Goal: Information Seeking & Learning: Compare options

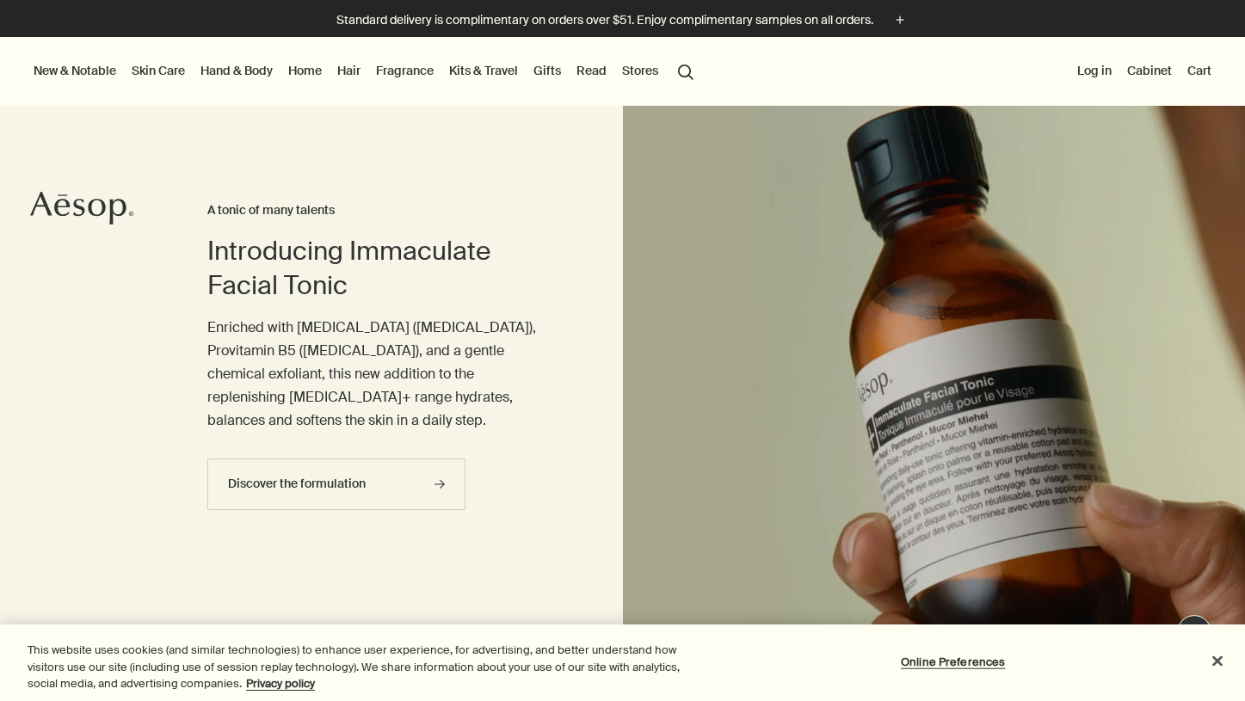
click at [544, 71] on link "Gifts" at bounding box center [547, 70] width 34 height 22
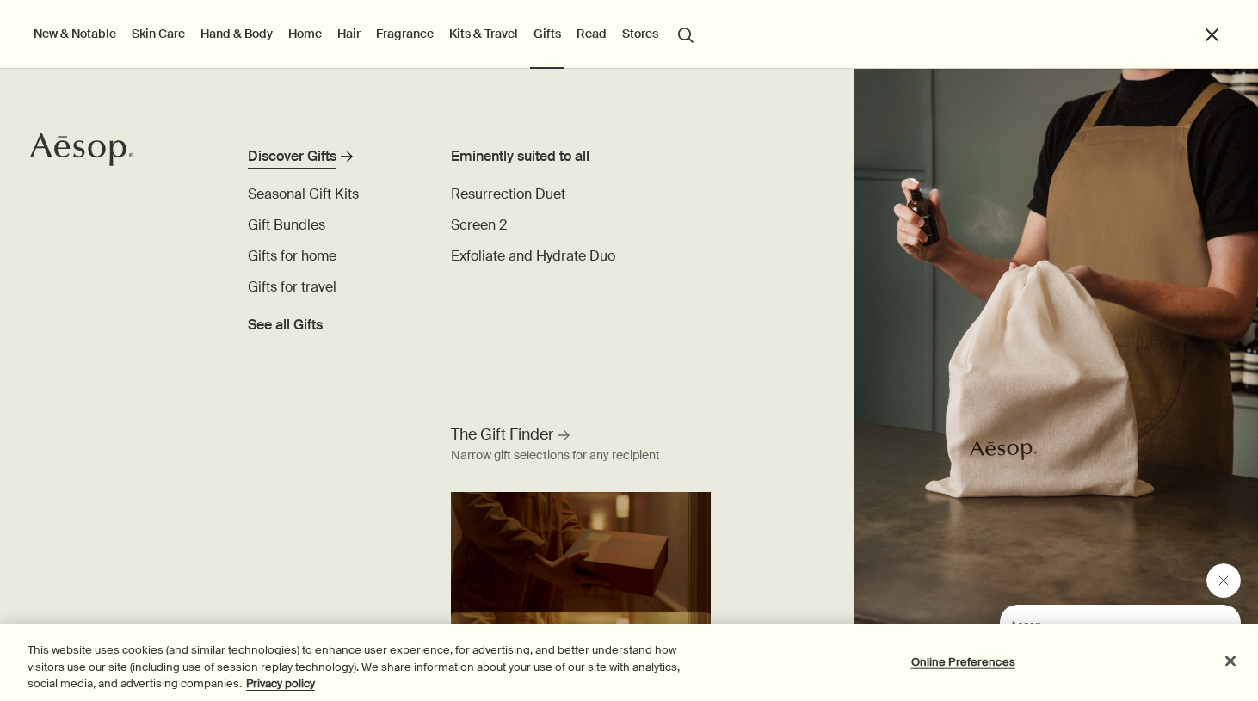
click at [301, 148] on div "Discover Gifts" at bounding box center [292, 156] width 89 height 21
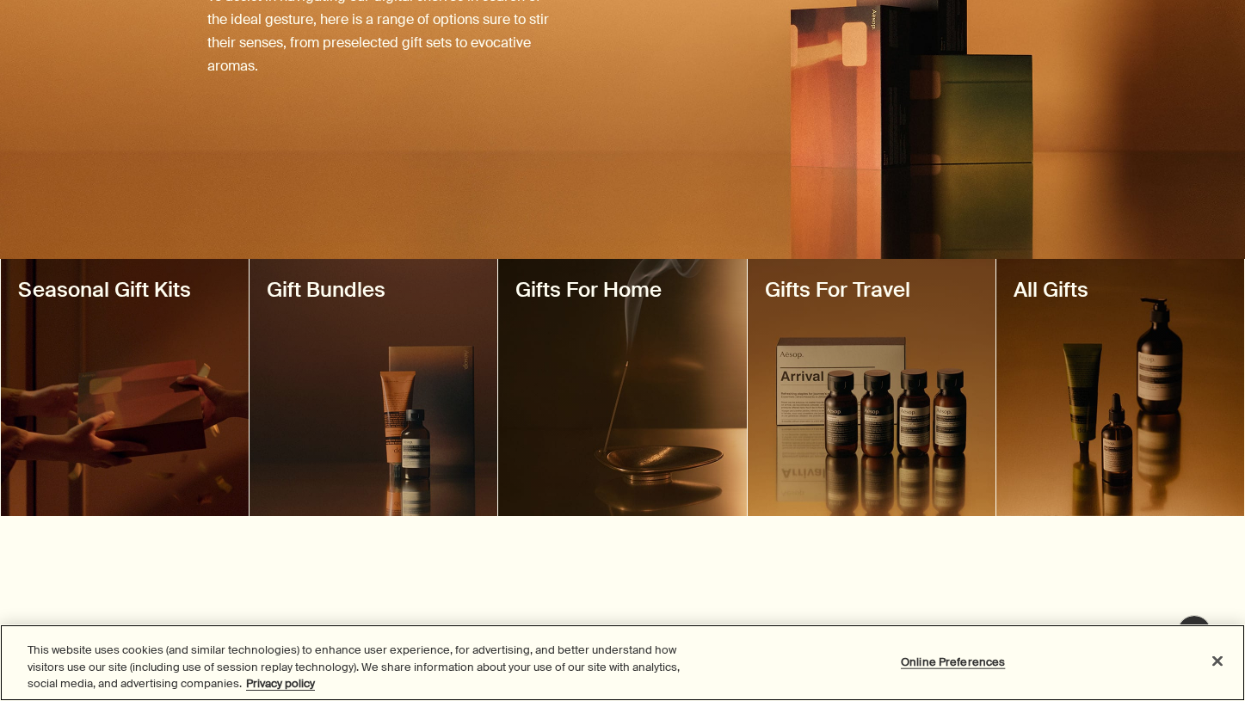
scroll to position [264, 0]
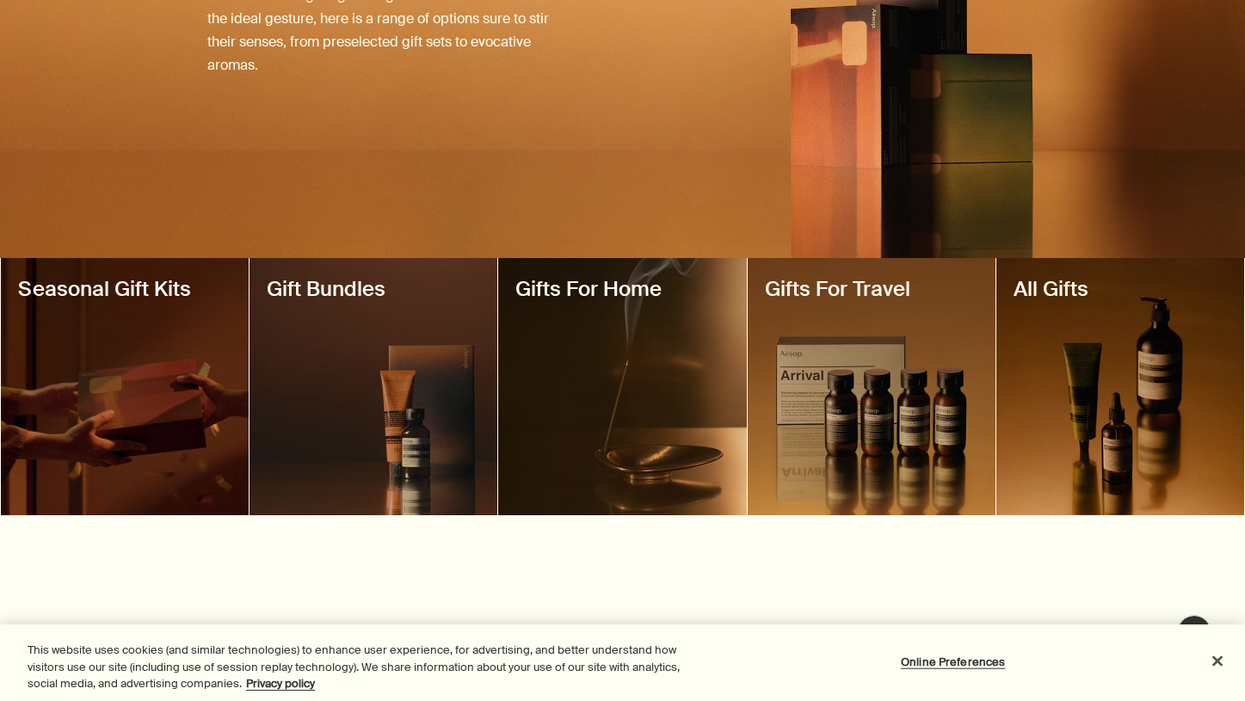
click at [447, 407] on div at bounding box center [374, 386] width 248 height 257
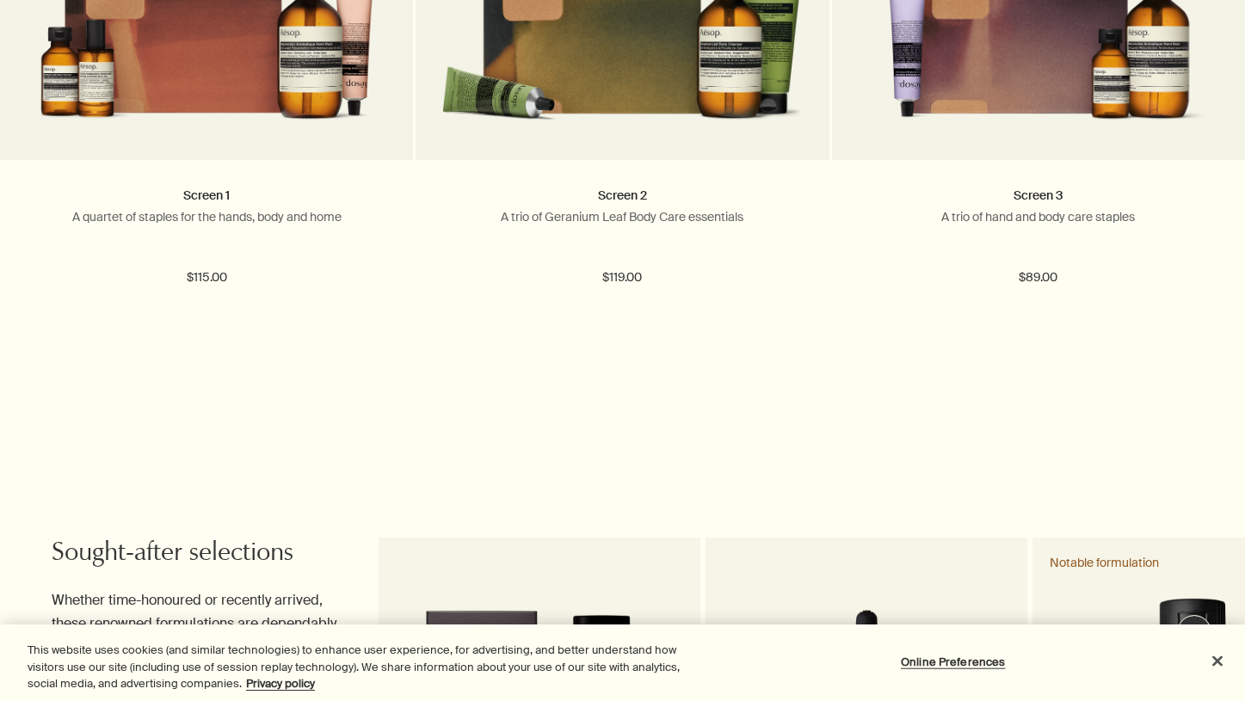
scroll to position [1322, 0]
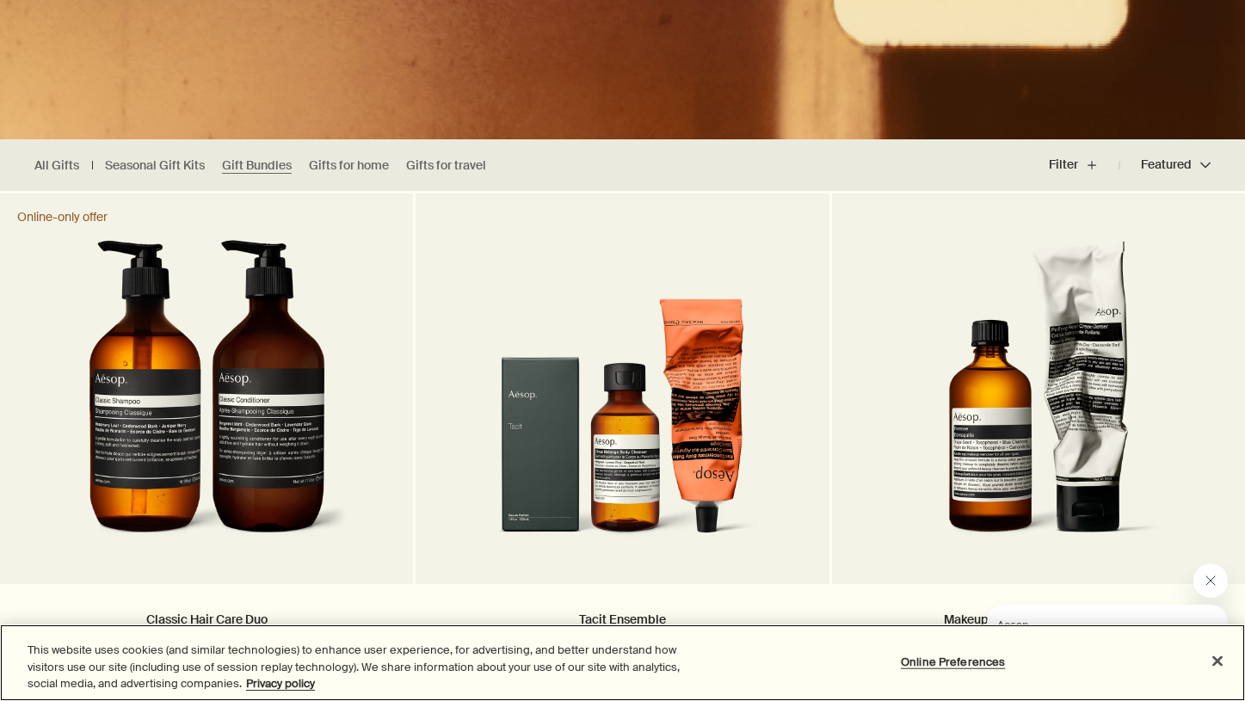
scroll to position [368, 0]
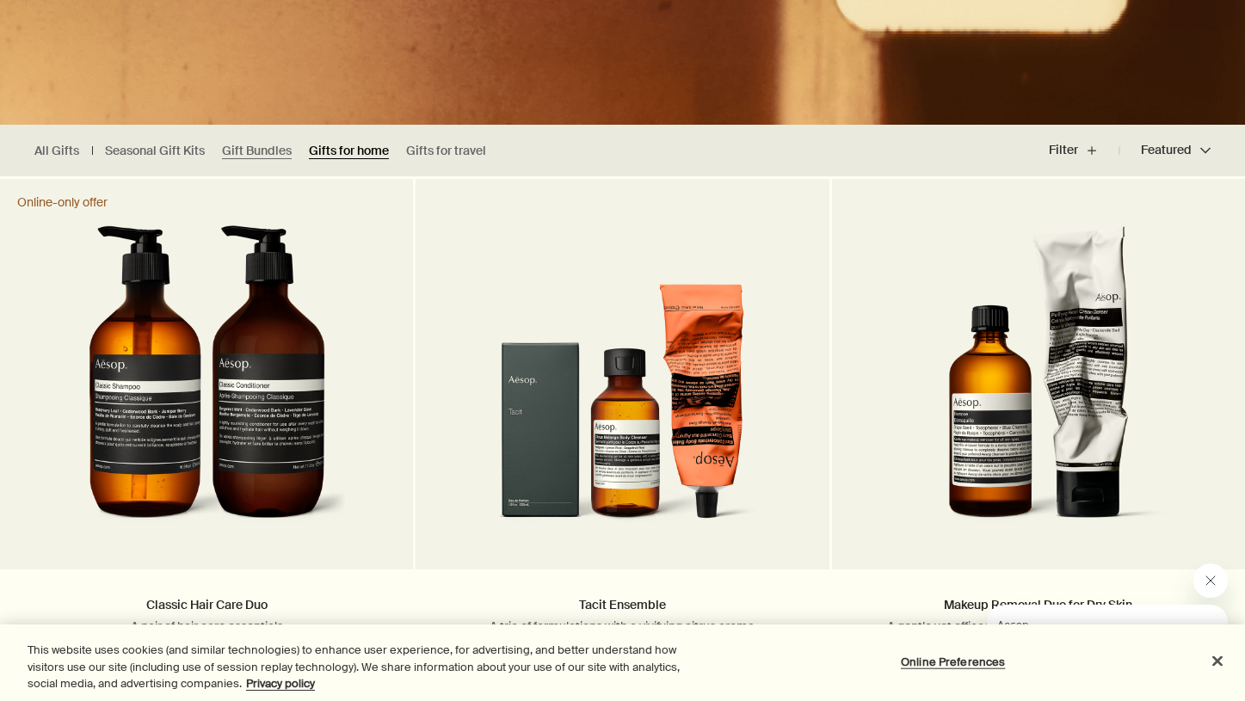
click at [327, 158] on link "Gifts for home" at bounding box center [349, 151] width 80 height 16
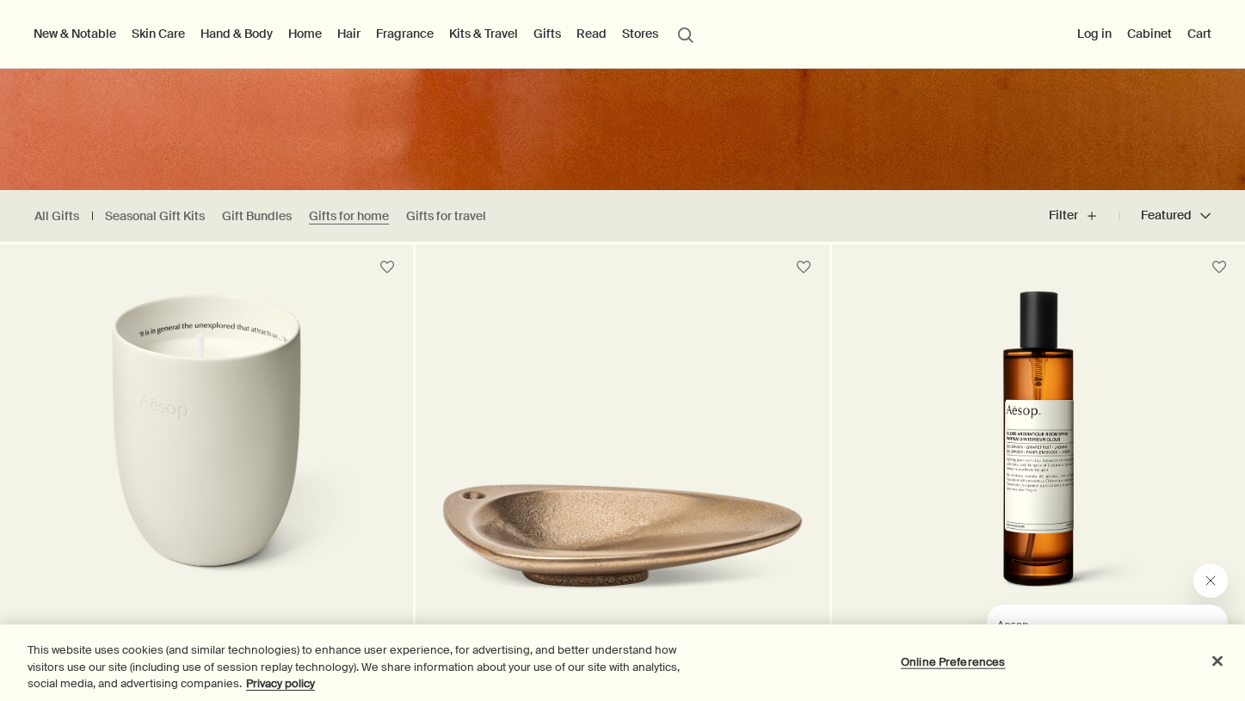
scroll to position [239, 0]
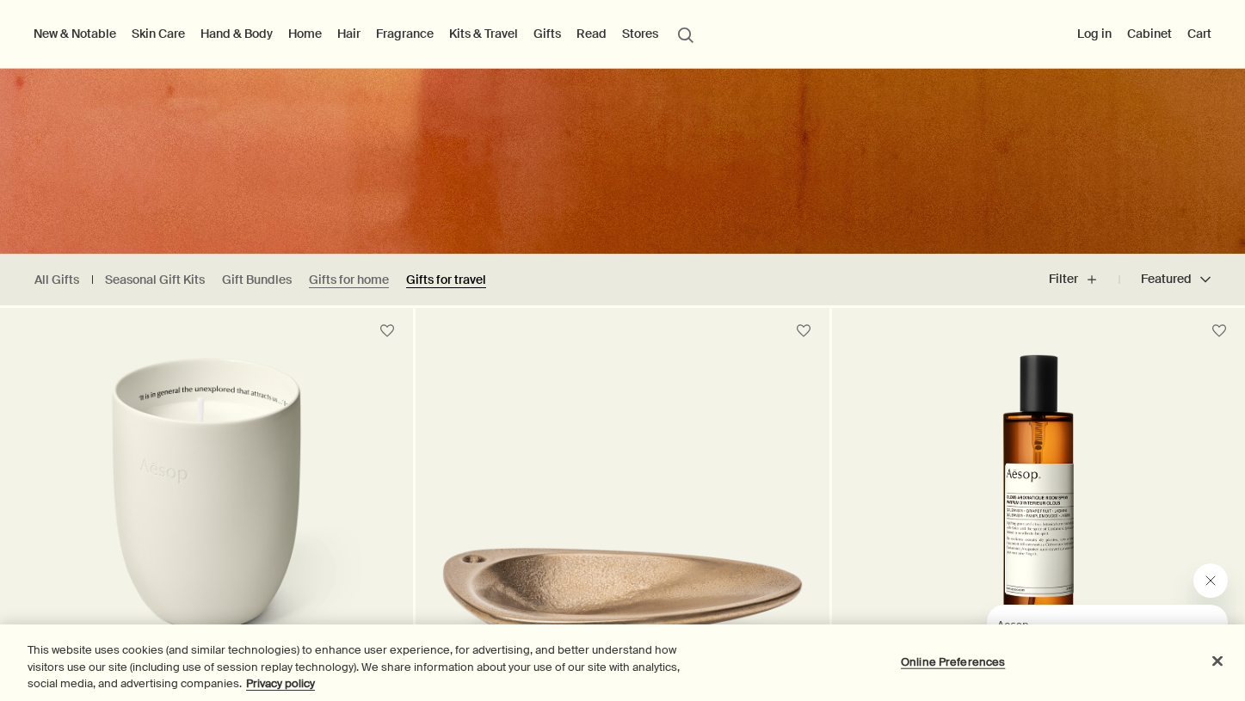
click at [439, 276] on link "Gifts for travel" at bounding box center [446, 280] width 80 height 16
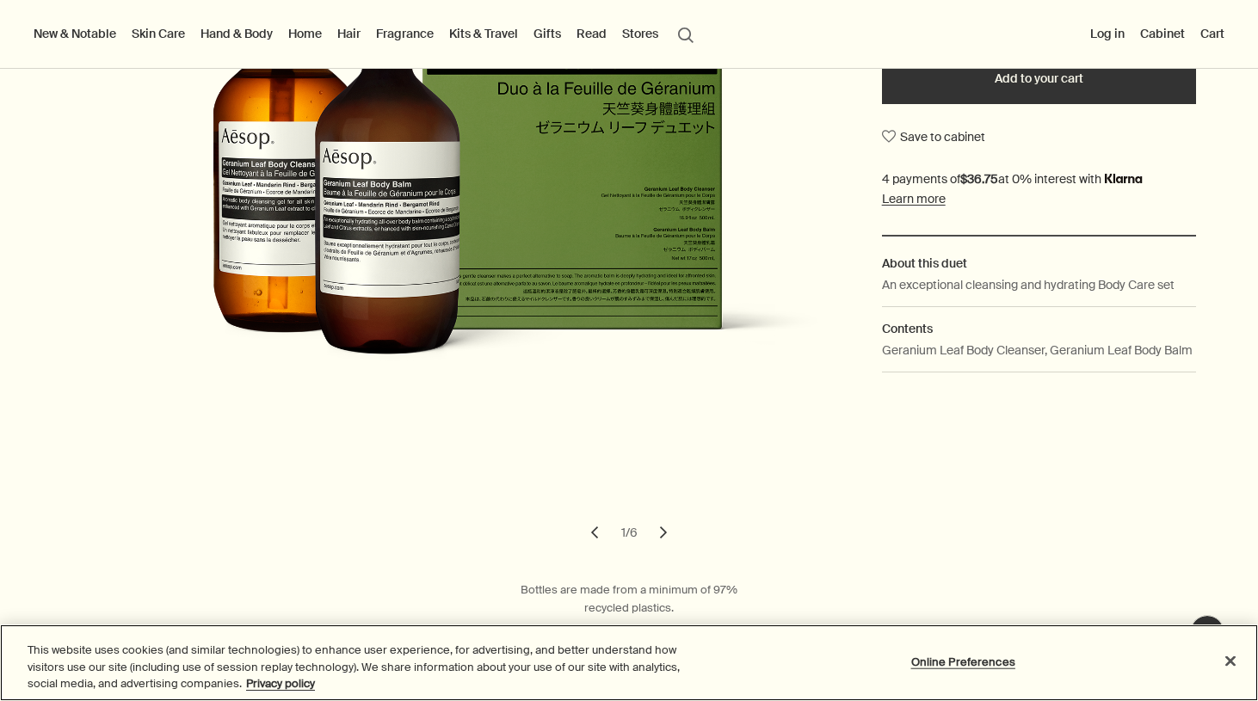
scroll to position [392, 0]
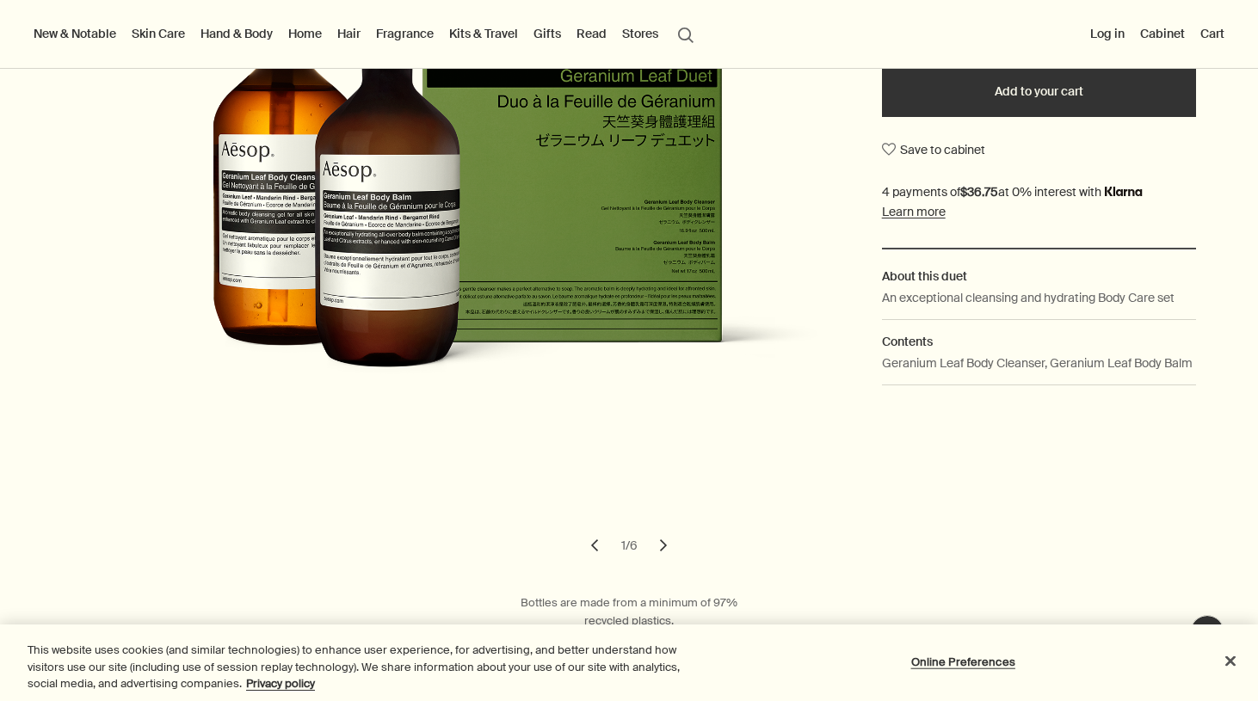
click at [666, 555] on button "chevron" at bounding box center [664, 546] width 38 height 38
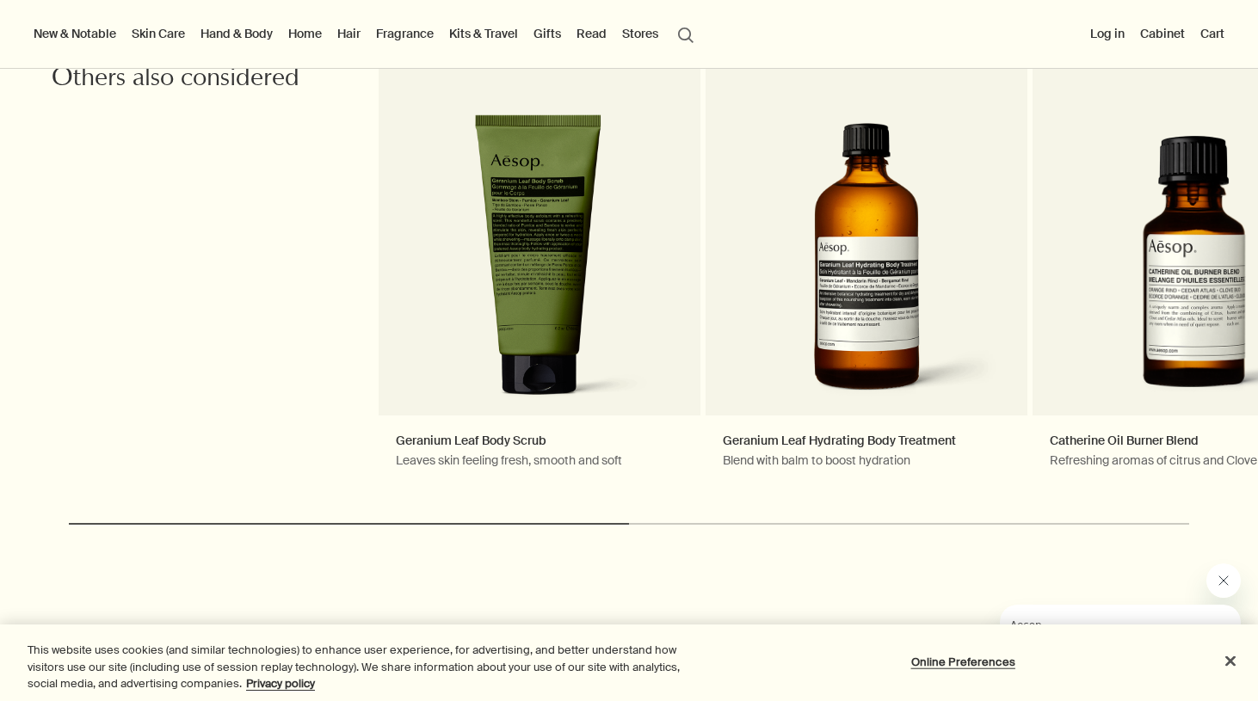
scroll to position [3476, 0]
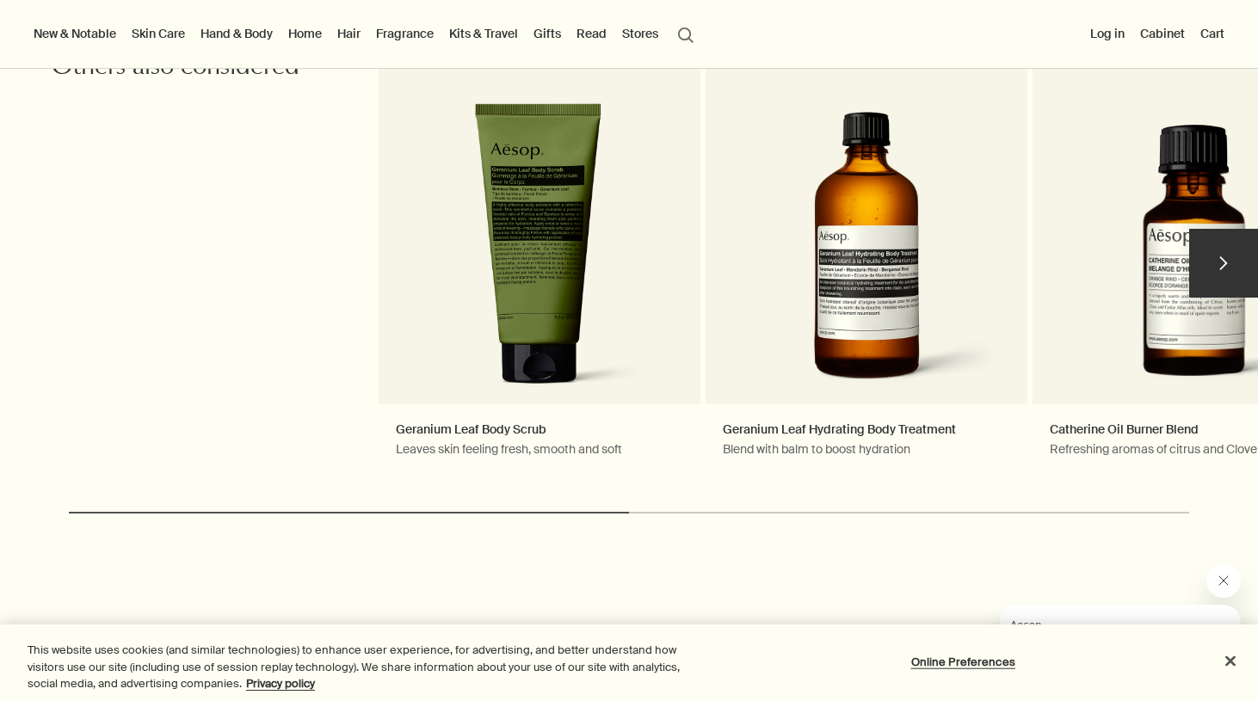
click at [1221, 257] on button "chevron" at bounding box center [1223, 263] width 69 height 69
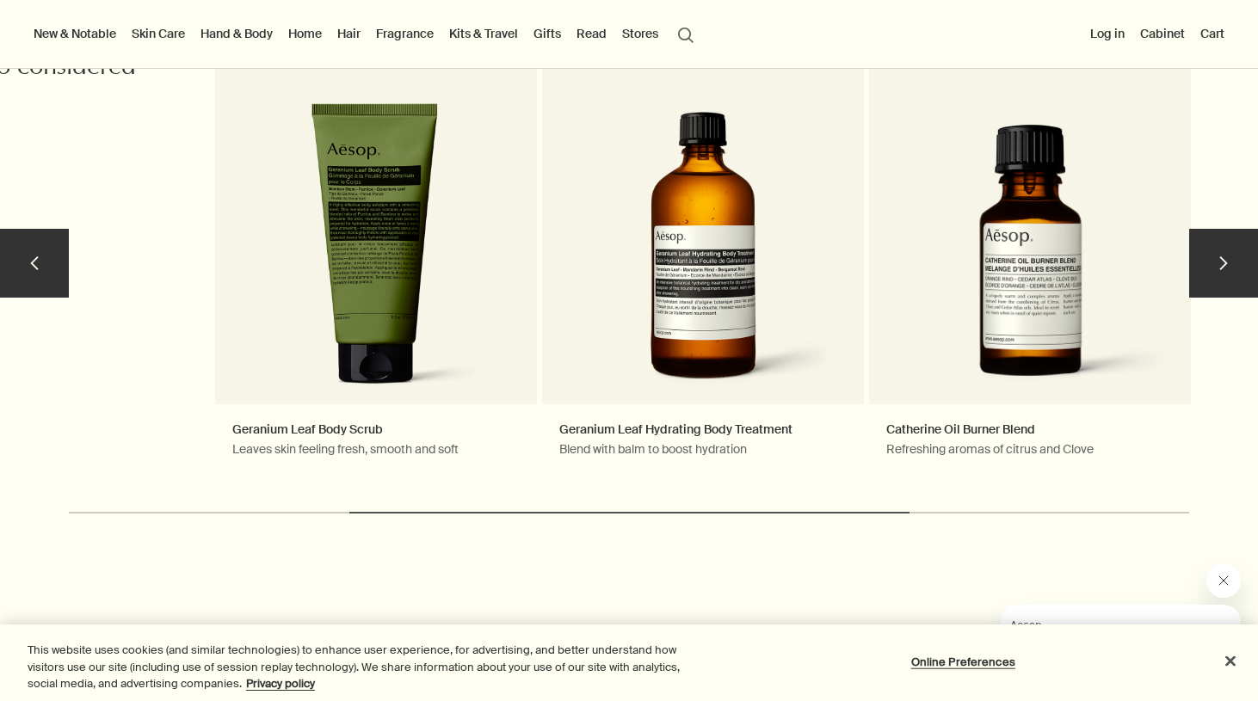
click at [1231, 256] on button "chevron" at bounding box center [1223, 263] width 69 height 69
click at [1197, 279] on button "chevron" at bounding box center [1223, 263] width 69 height 69
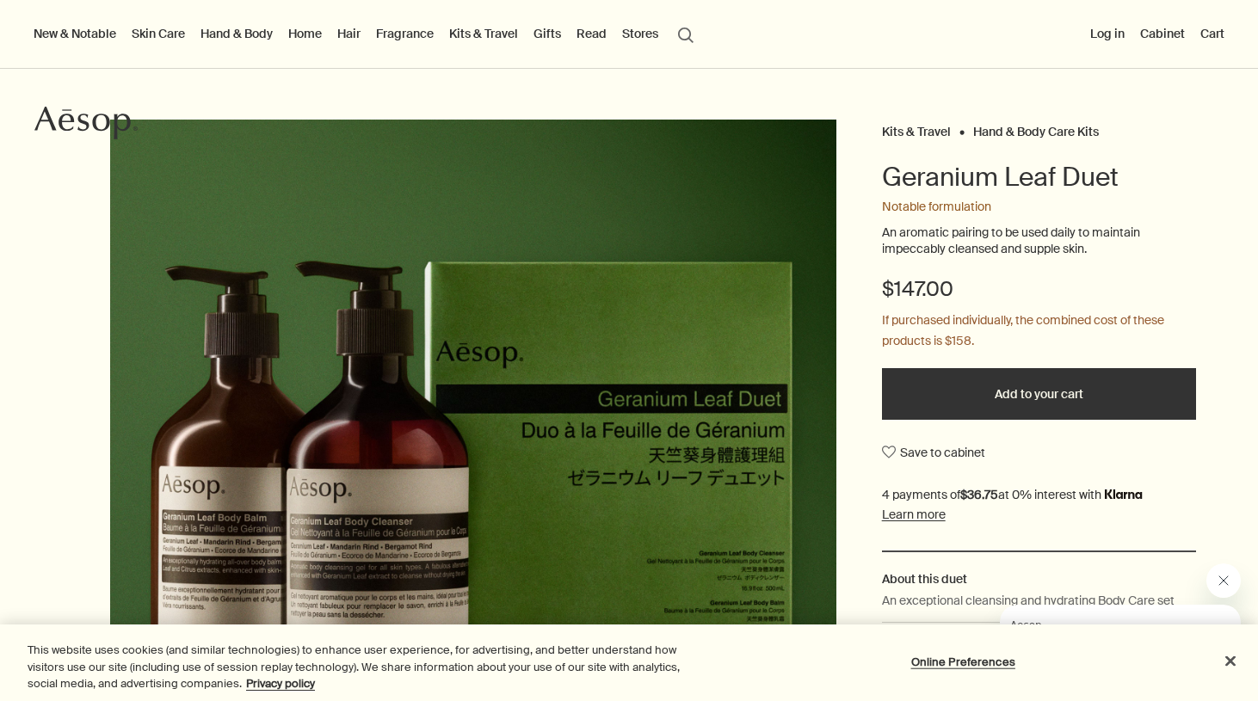
scroll to position [0, 0]
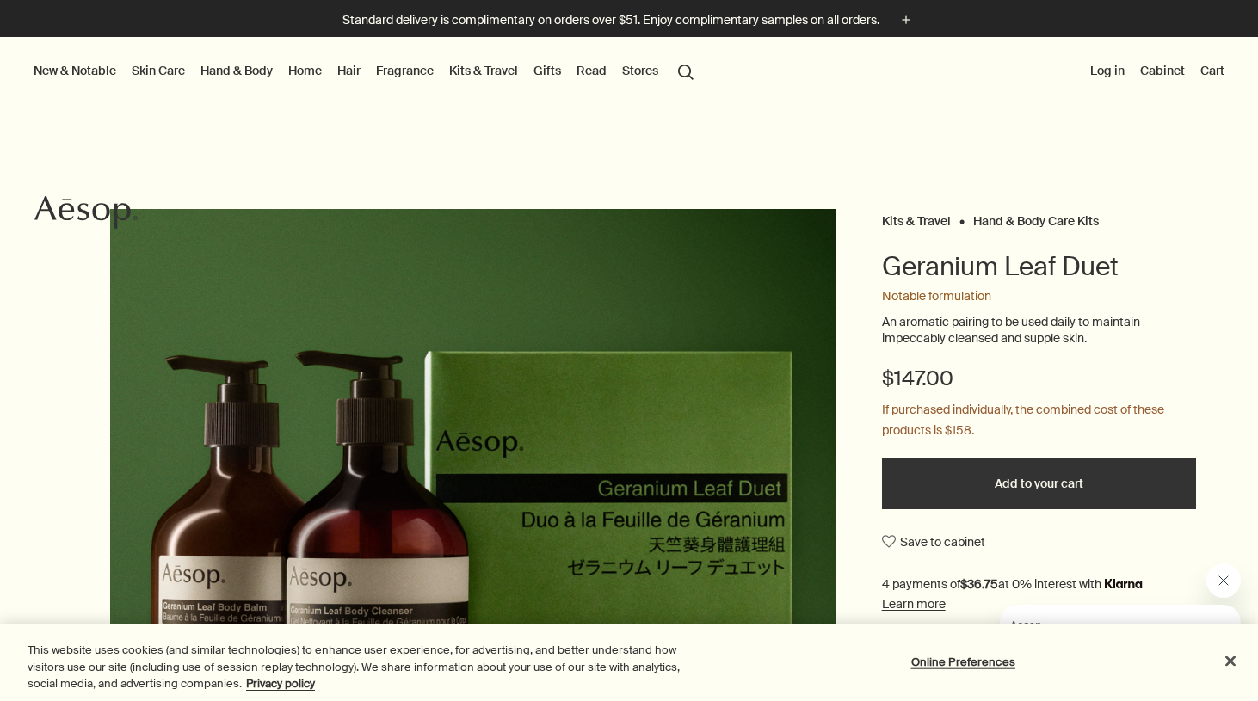
click at [554, 70] on link "Gifts" at bounding box center [547, 70] width 34 height 22
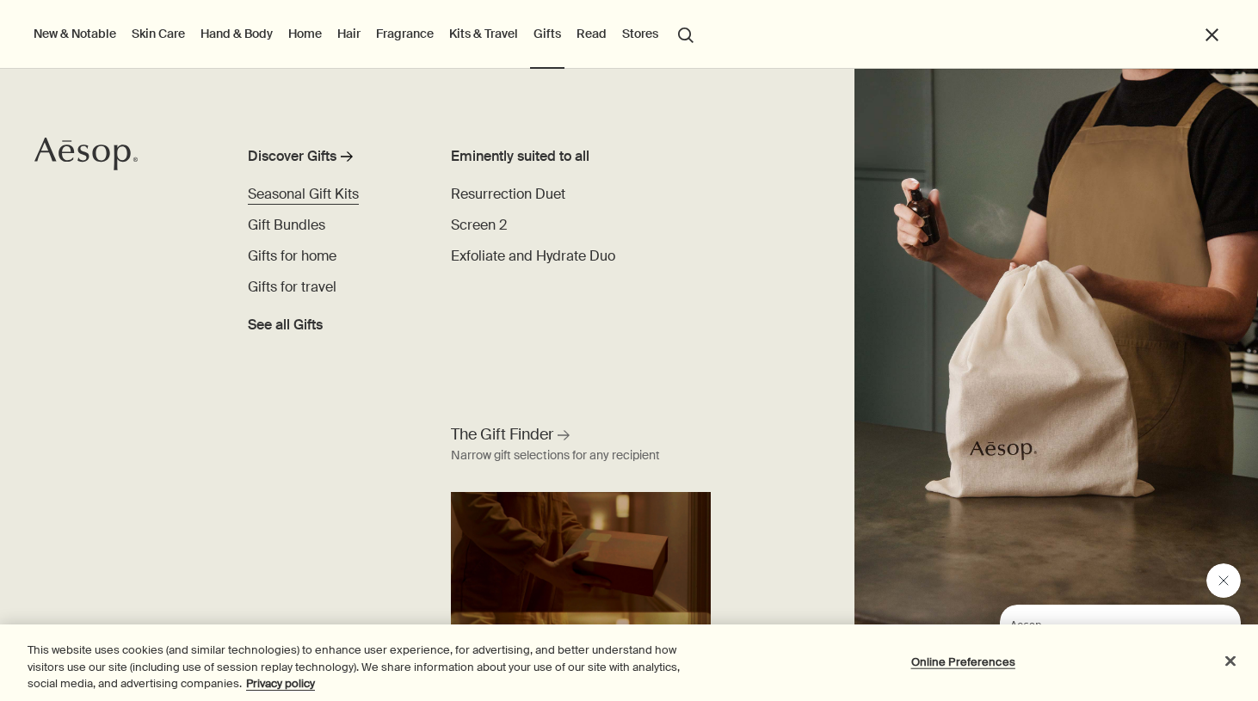
click at [318, 199] on span "Seasonal Gift Kits" at bounding box center [303, 194] width 111 height 18
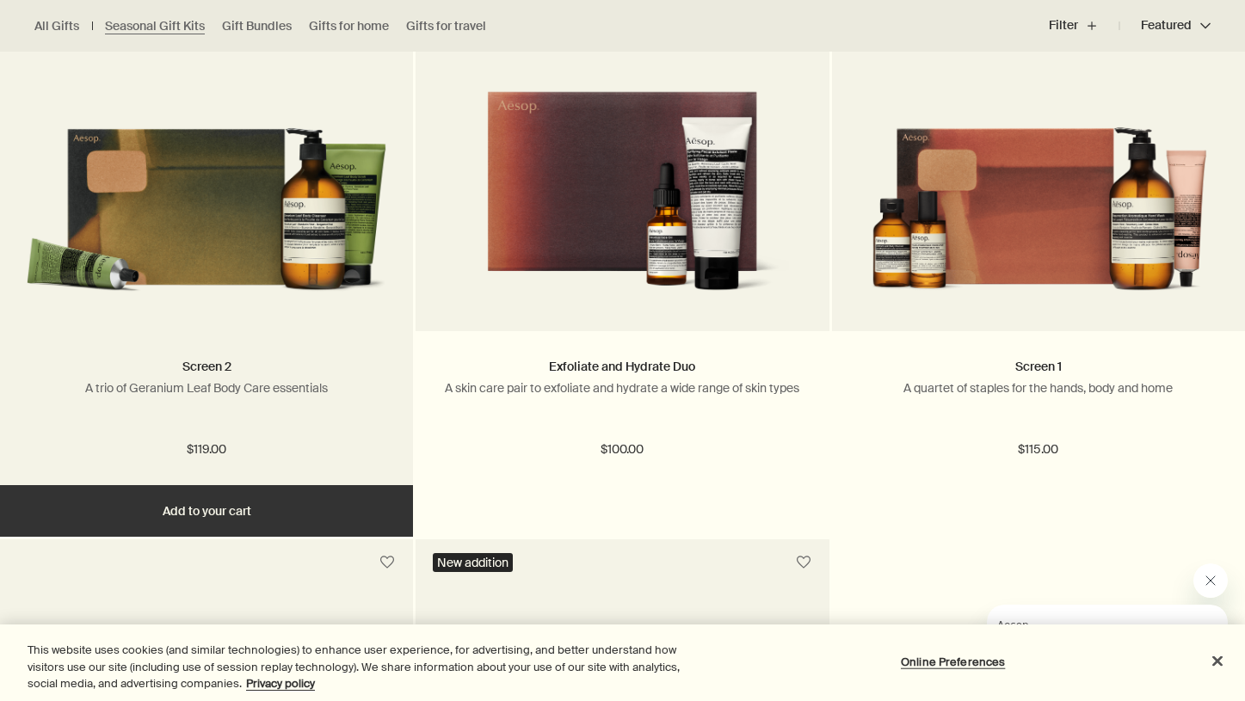
scroll to position [622, 0]
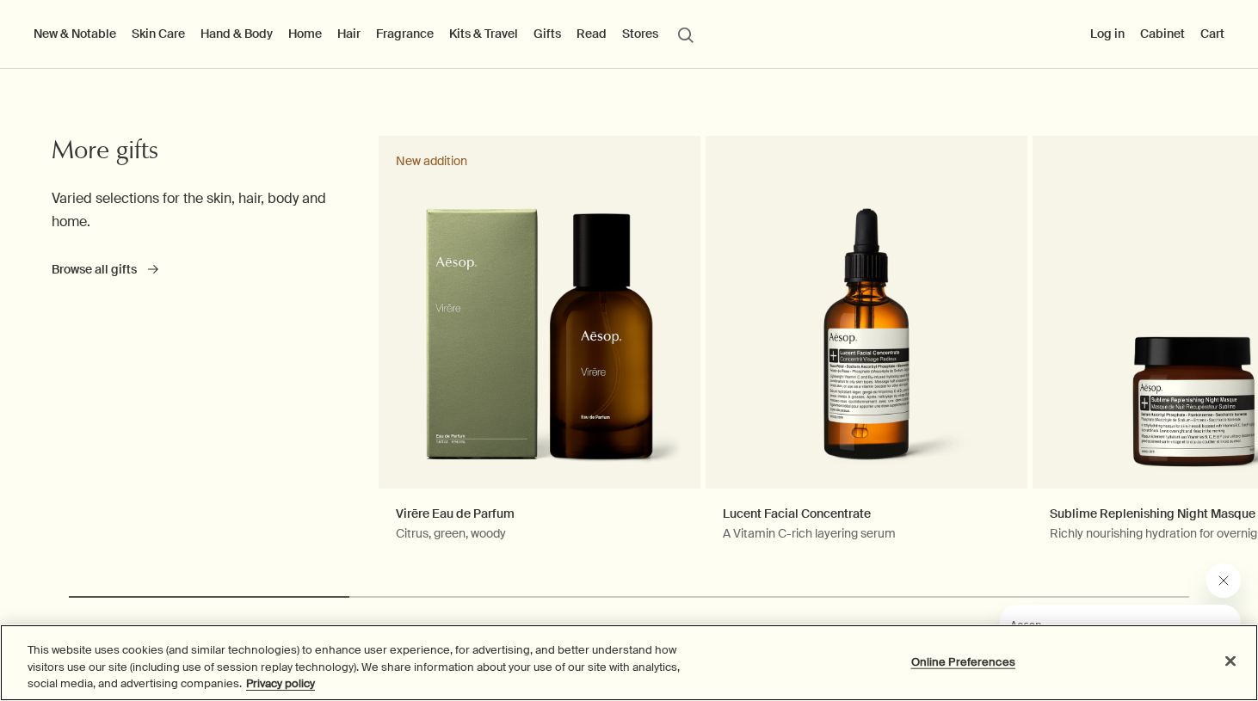
scroll to position [1853, 0]
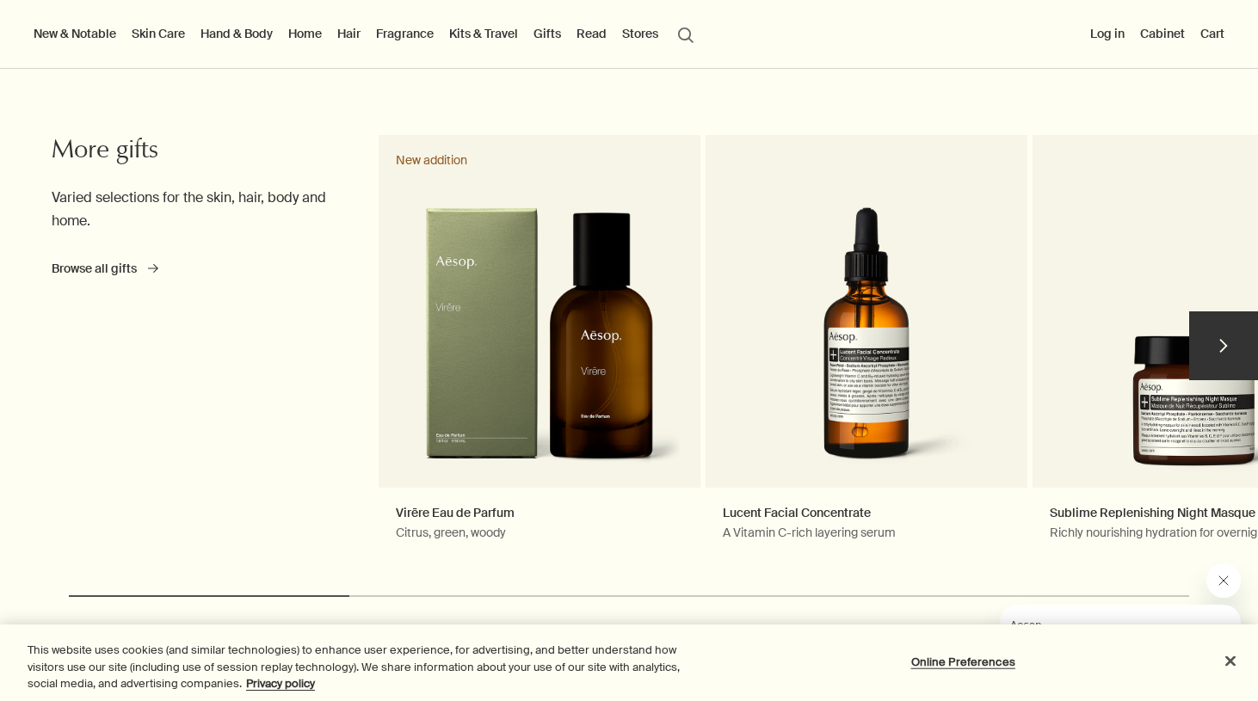
click at [1214, 324] on button "chevron" at bounding box center [1223, 346] width 69 height 69
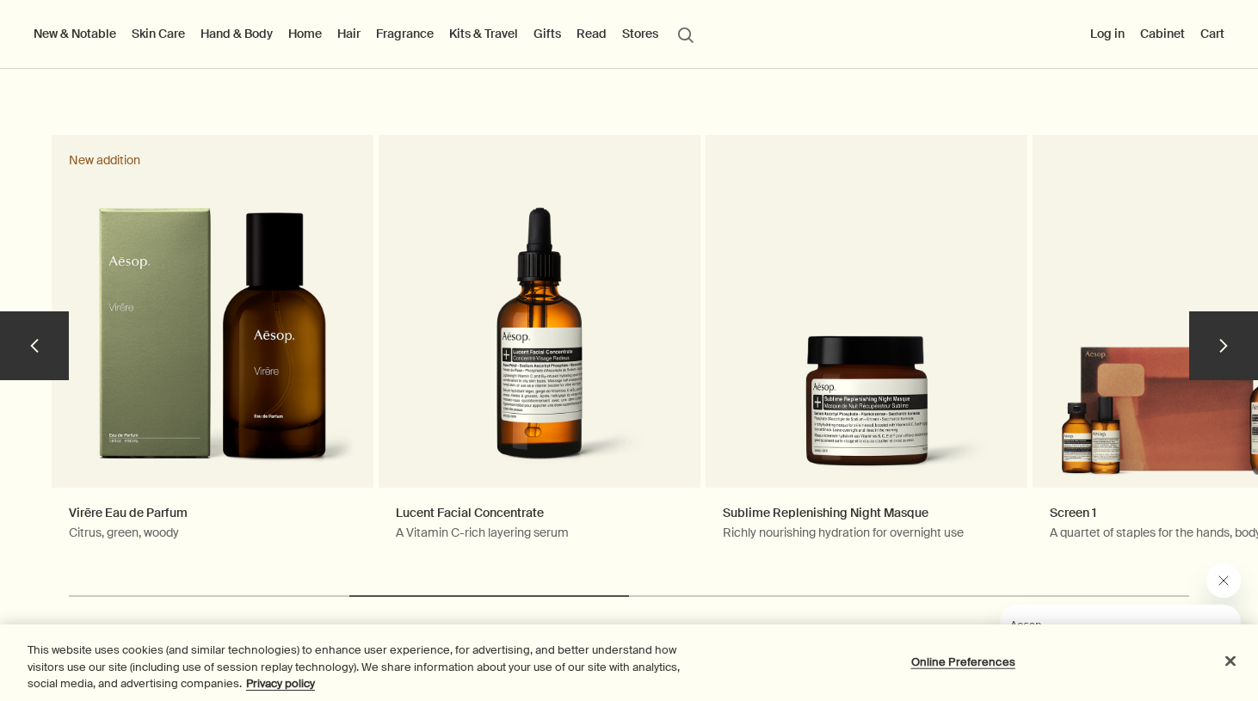
click at [1214, 324] on button "chevron" at bounding box center [1223, 346] width 69 height 69
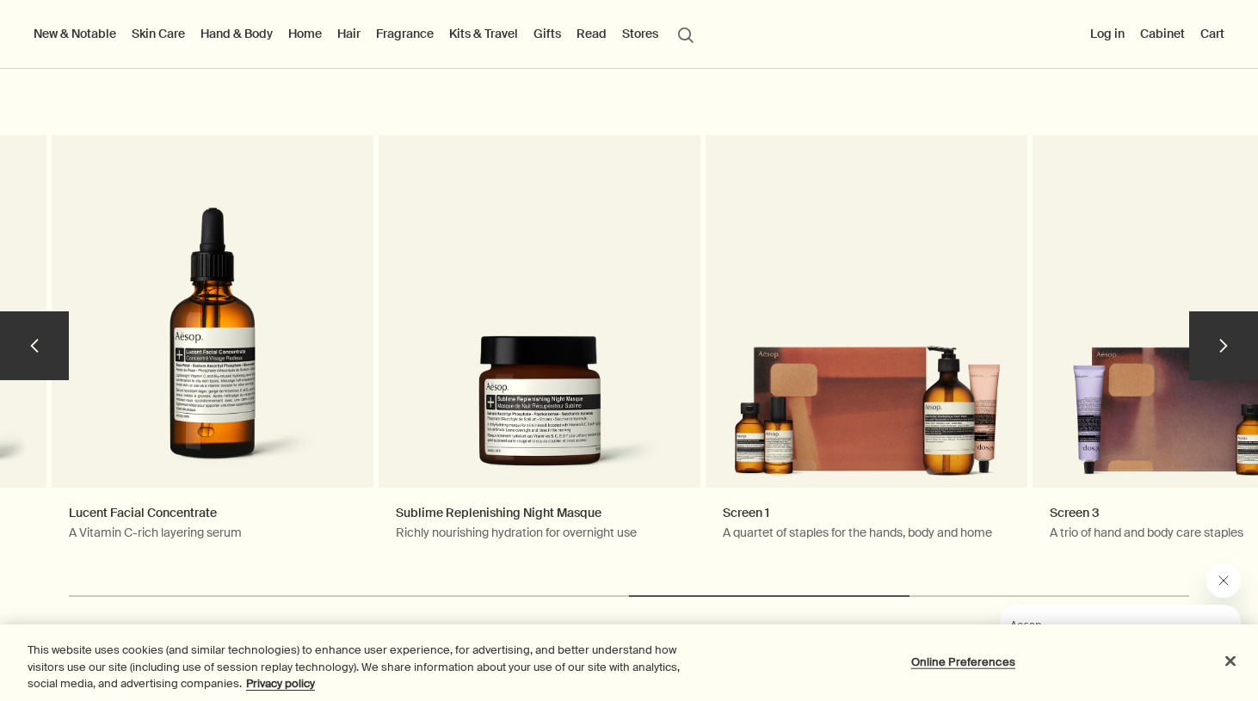
click at [1214, 324] on button "chevron" at bounding box center [1223, 346] width 69 height 69
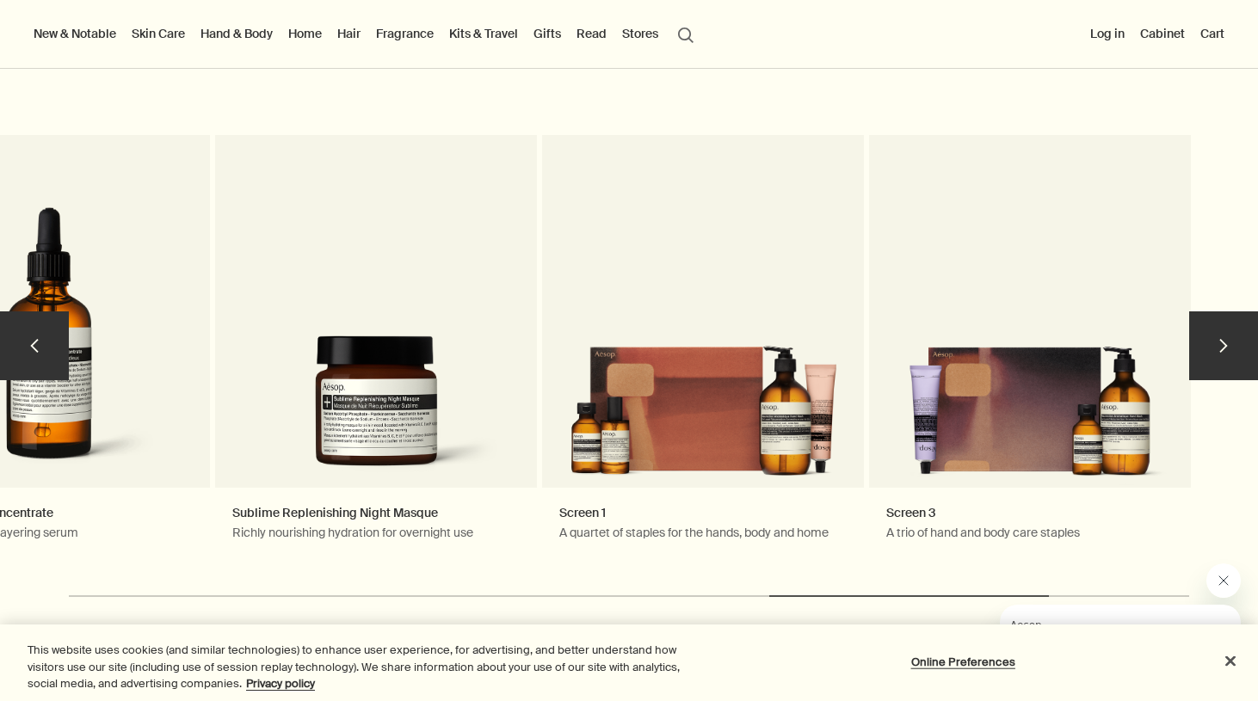
click at [1214, 324] on button "chevron" at bounding box center [1223, 346] width 69 height 69
click at [1221, 330] on button "chevron" at bounding box center [1223, 346] width 69 height 69
click at [15, 361] on button "chevron" at bounding box center [34, 346] width 69 height 69
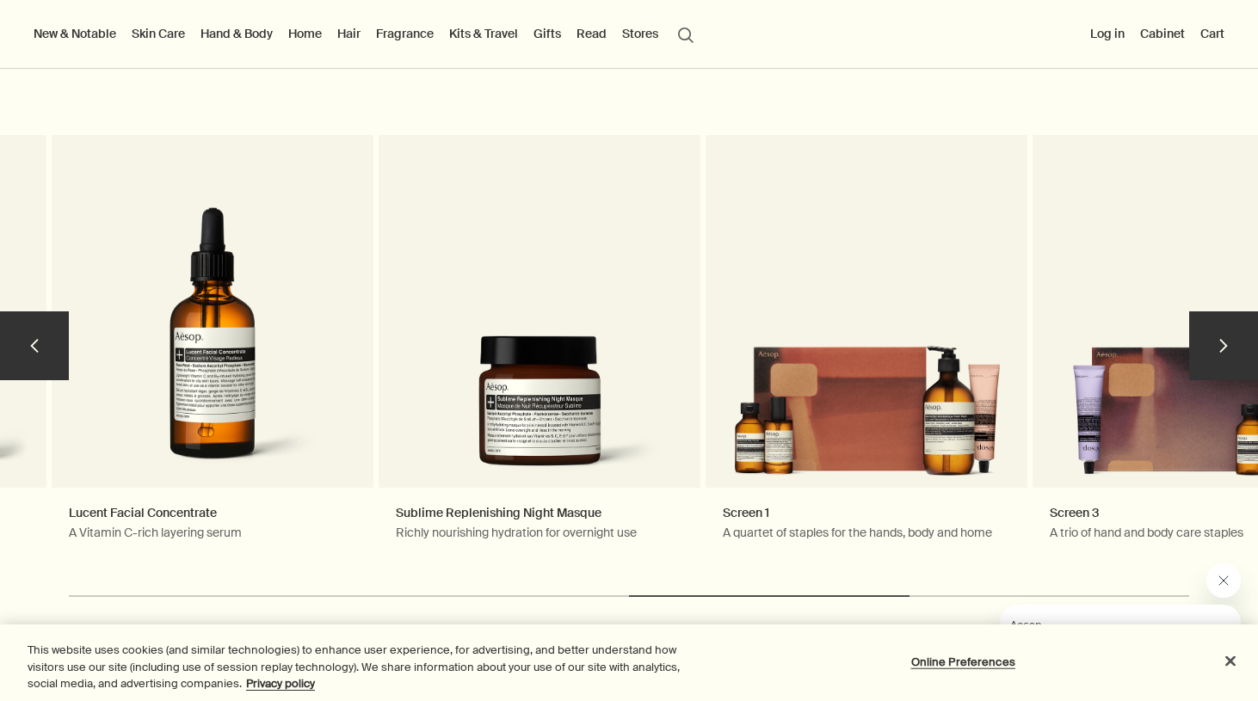
click at [15, 361] on button "chevron" at bounding box center [34, 346] width 69 height 69
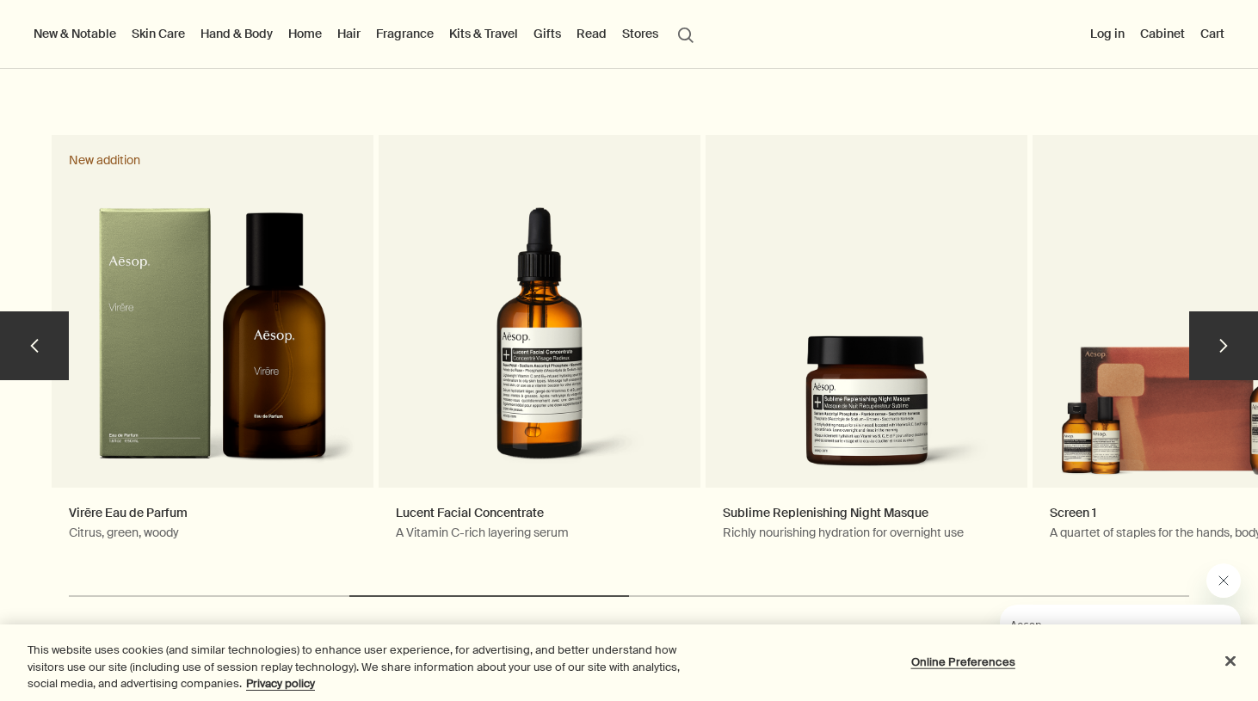
click at [15, 361] on button "chevron" at bounding box center [34, 346] width 69 height 69
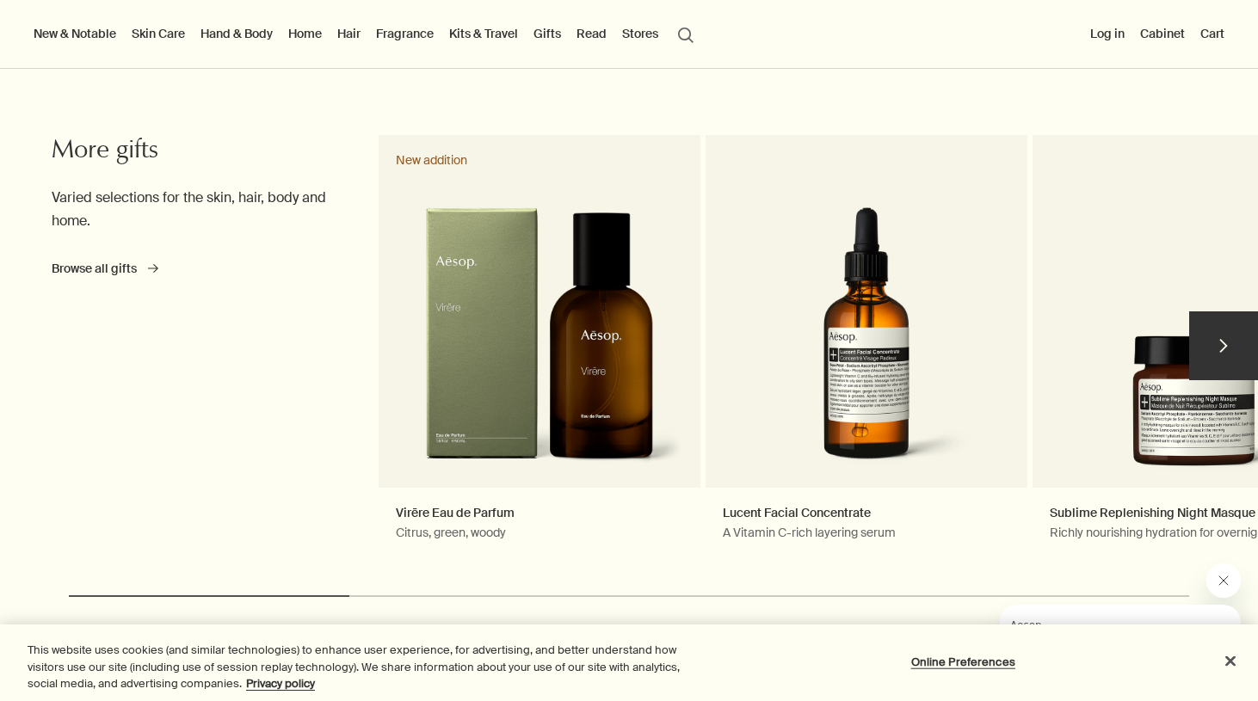
click at [15, 361] on div "chevron More gifts Varied selections for the skin, hair, body and home. Browse …" at bounding box center [629, 381] width 1258 height 502
click at [100, 269] on link "Browse all gifts rightArrow" at bounding box center [105, 269] width 107 height 16
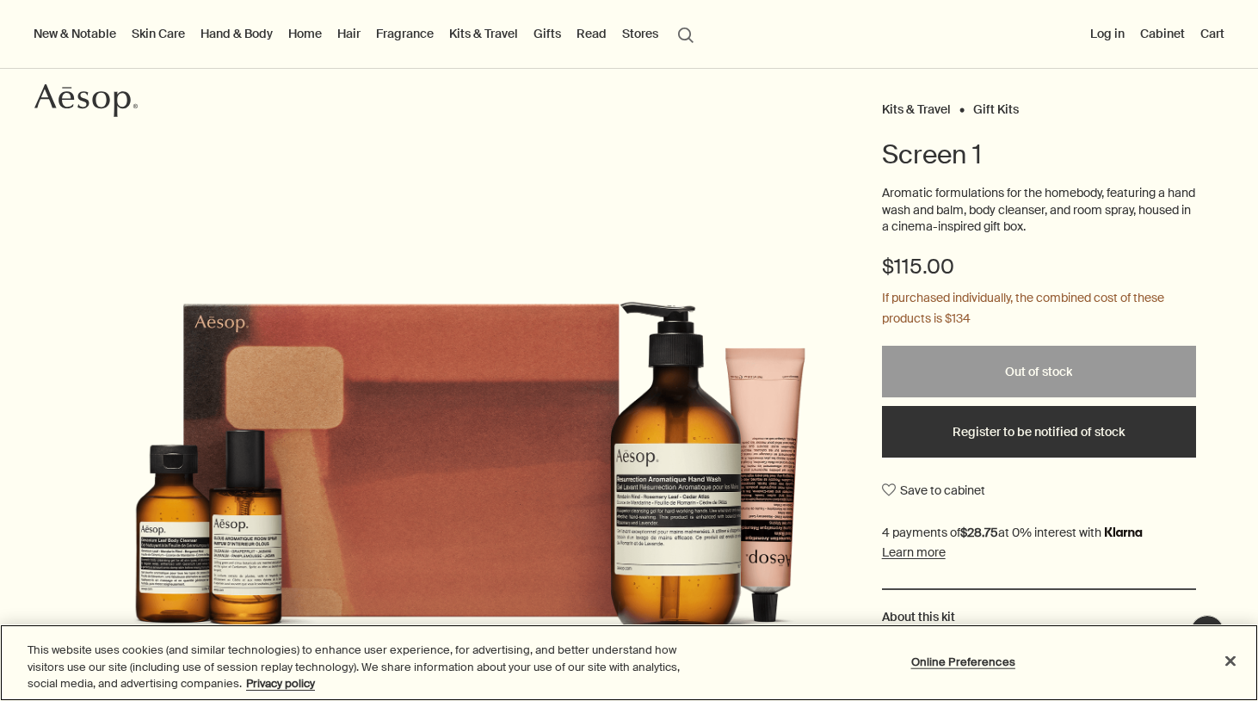
scroll to position [114, 0]
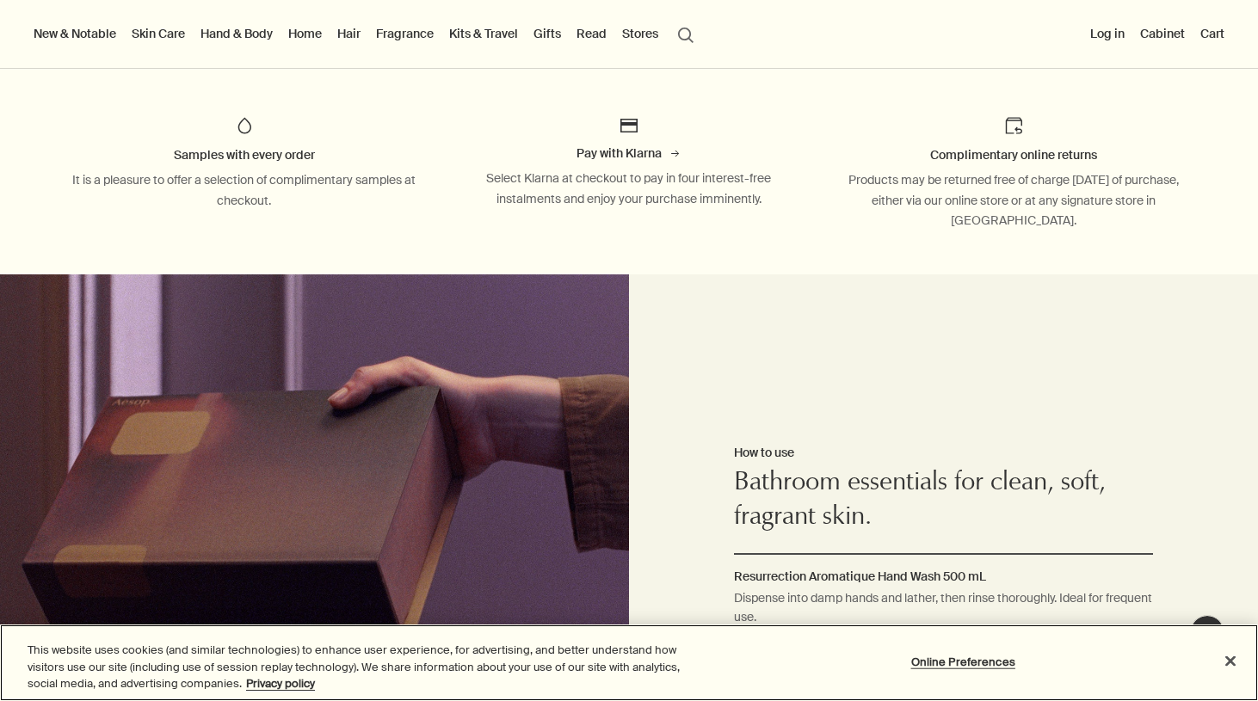
scroll to position [1149, 0]
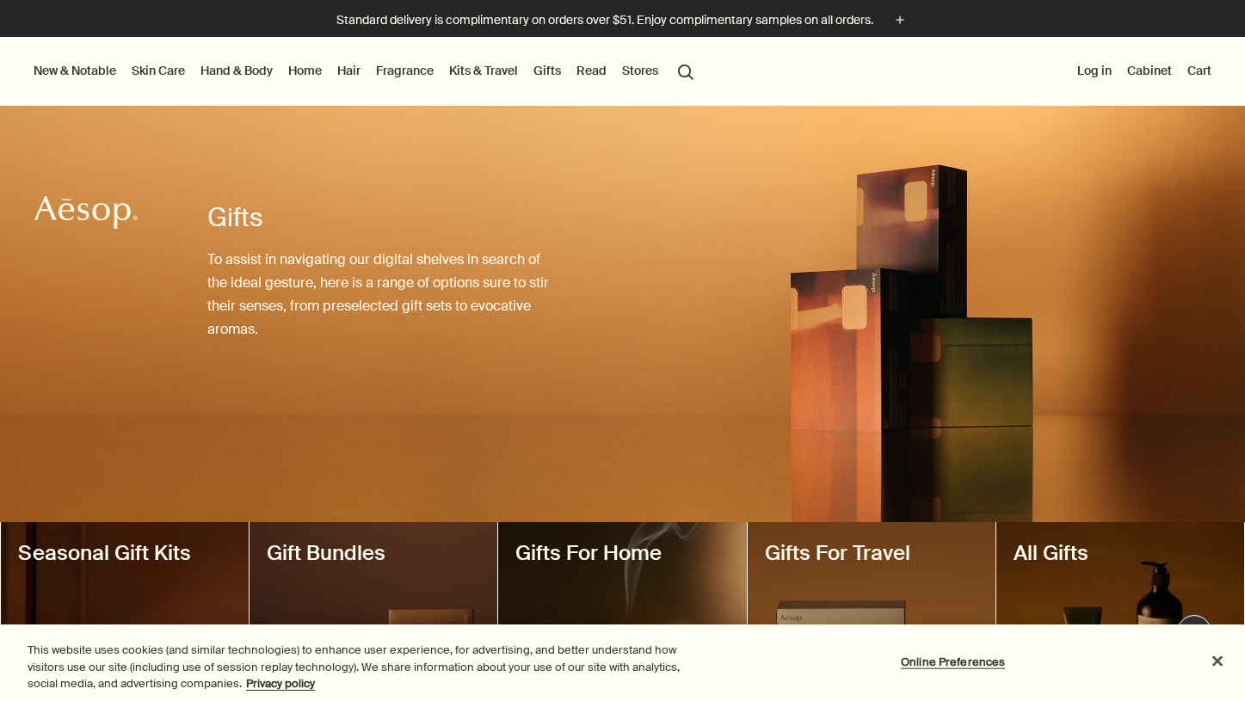
click at [479, 59] on link "Kits & Travel" at bounding box center [484, 70] width 76 height 22
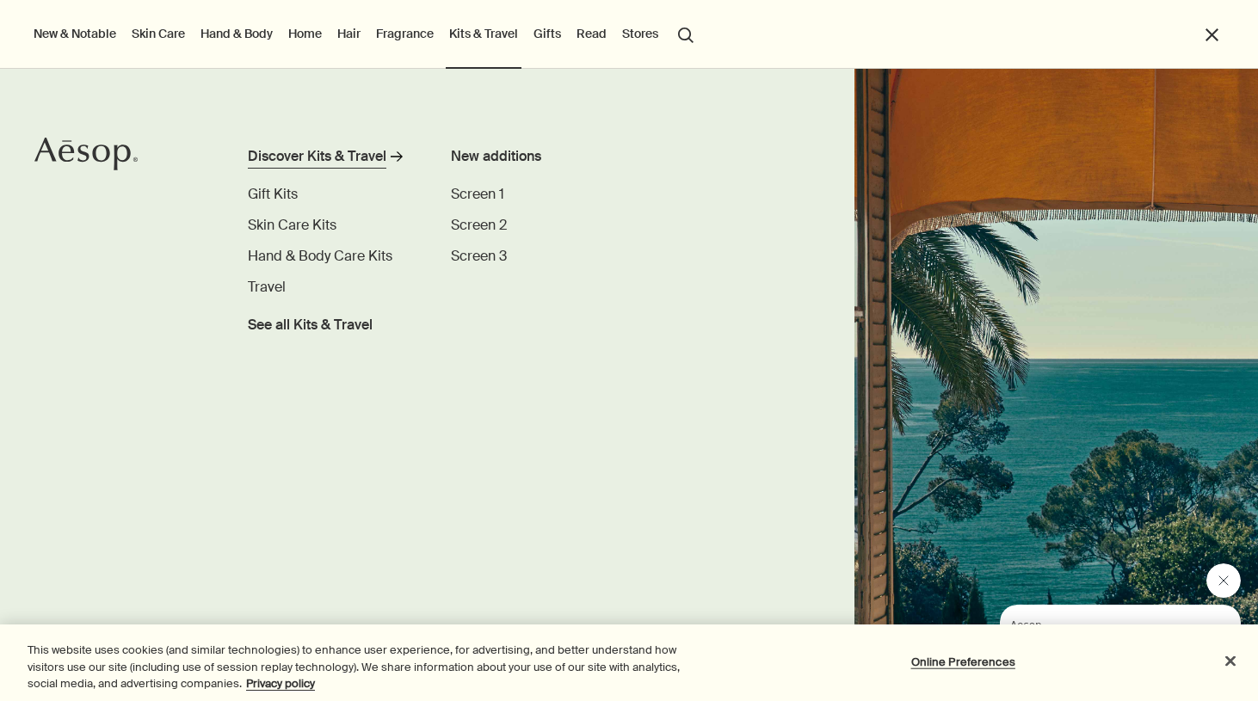
click at [315, 170] on link "Discover Kits & Travel rightArrow" at bounding box center [330, 160] width 165 height 28
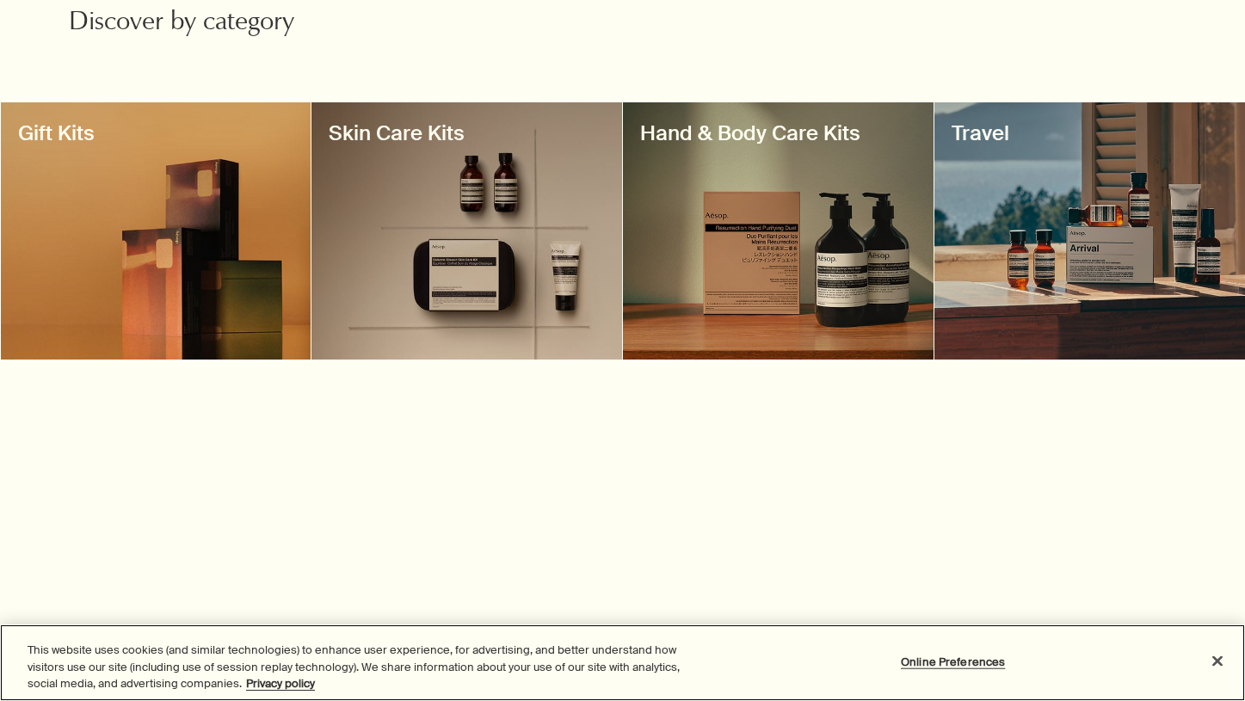
scroll to position [581, 0]
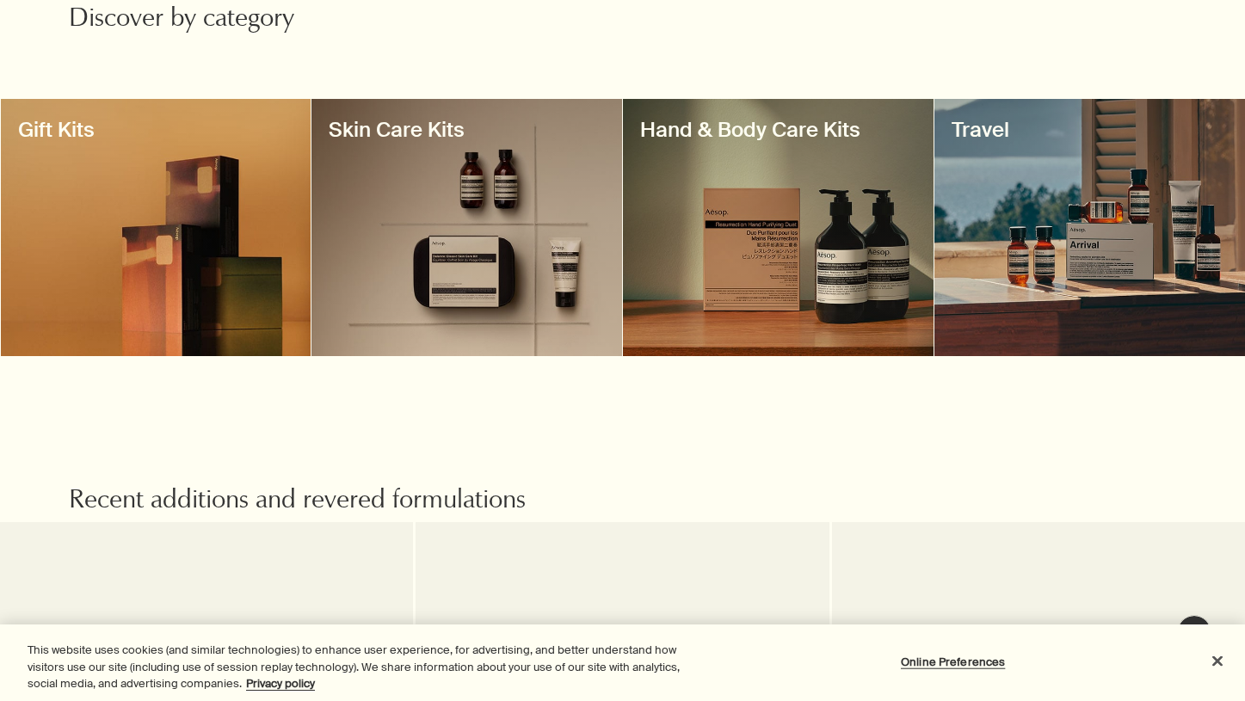
click at [392, 212] on div at bounding box center [467, 227] width 311 height 257
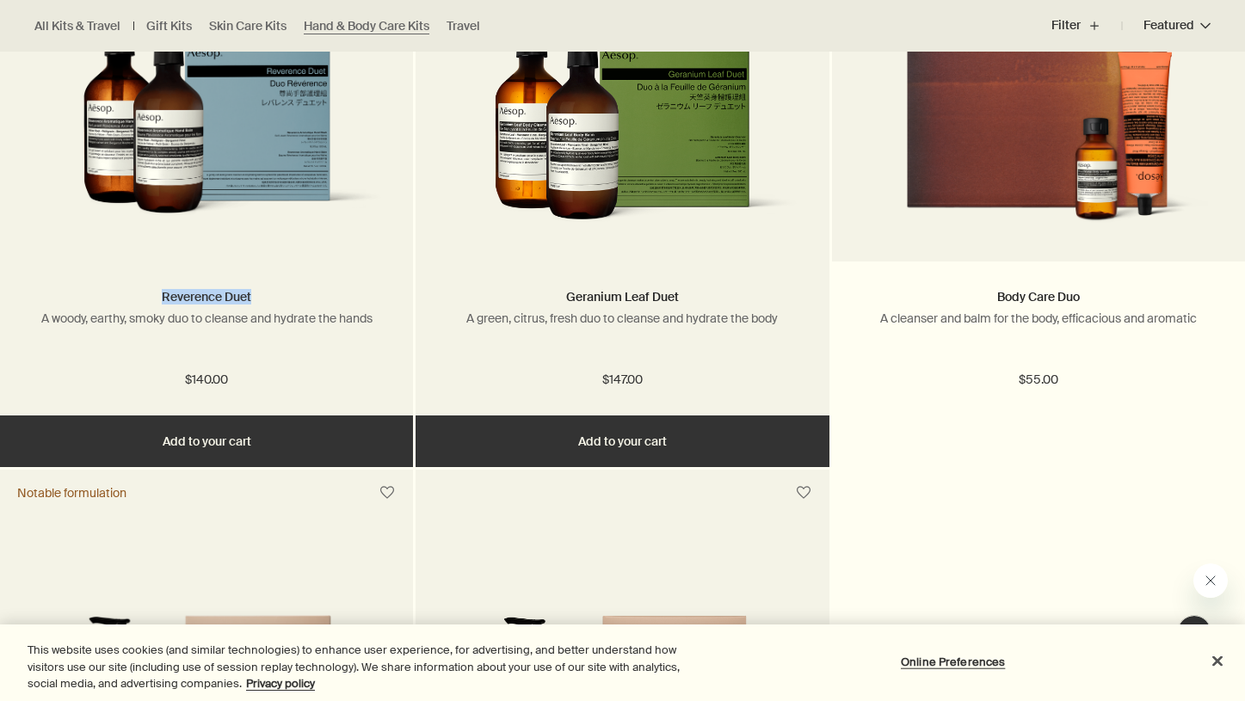
scroll to position [755, 0]
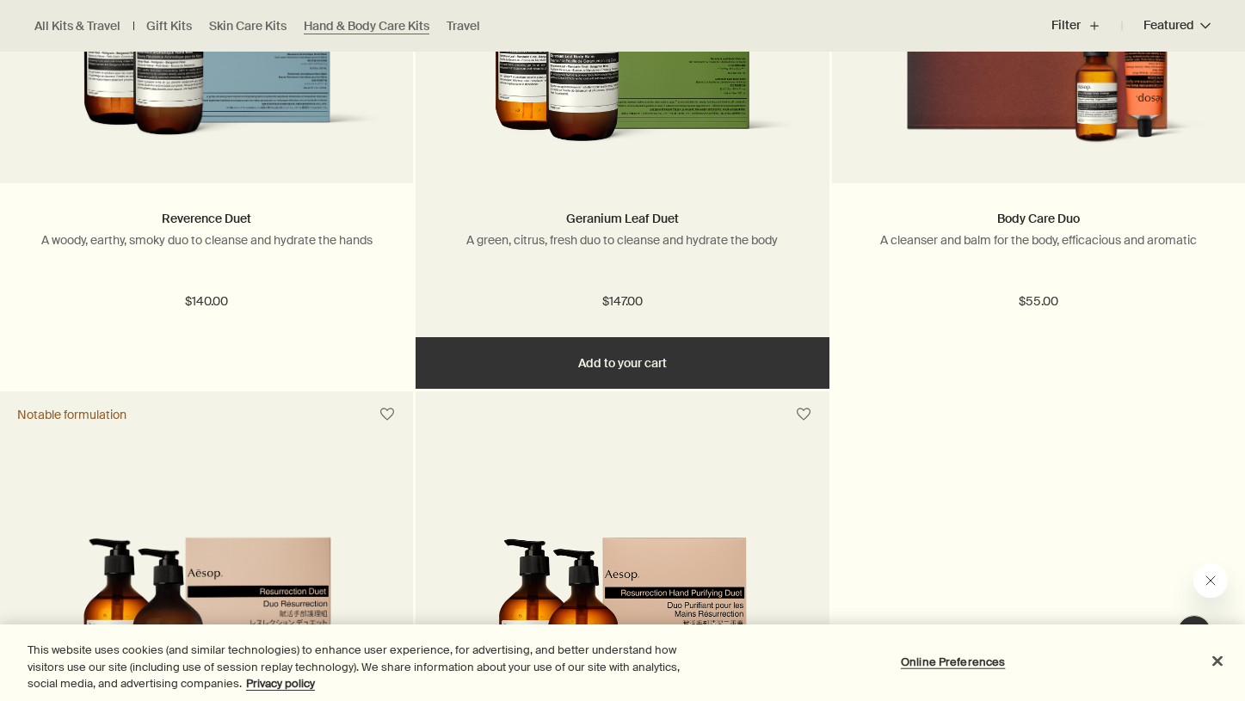
click at [664, 253] on div "Geranium Leaf Duet A green, citrus, fresh duo to cleanse and hydrate the body" at bounding box center [622, 244] width 361 height 71
click at [652, 220] on link "Geranium Leaf Duet" at bounding box center [622, 218] width 113 height 15
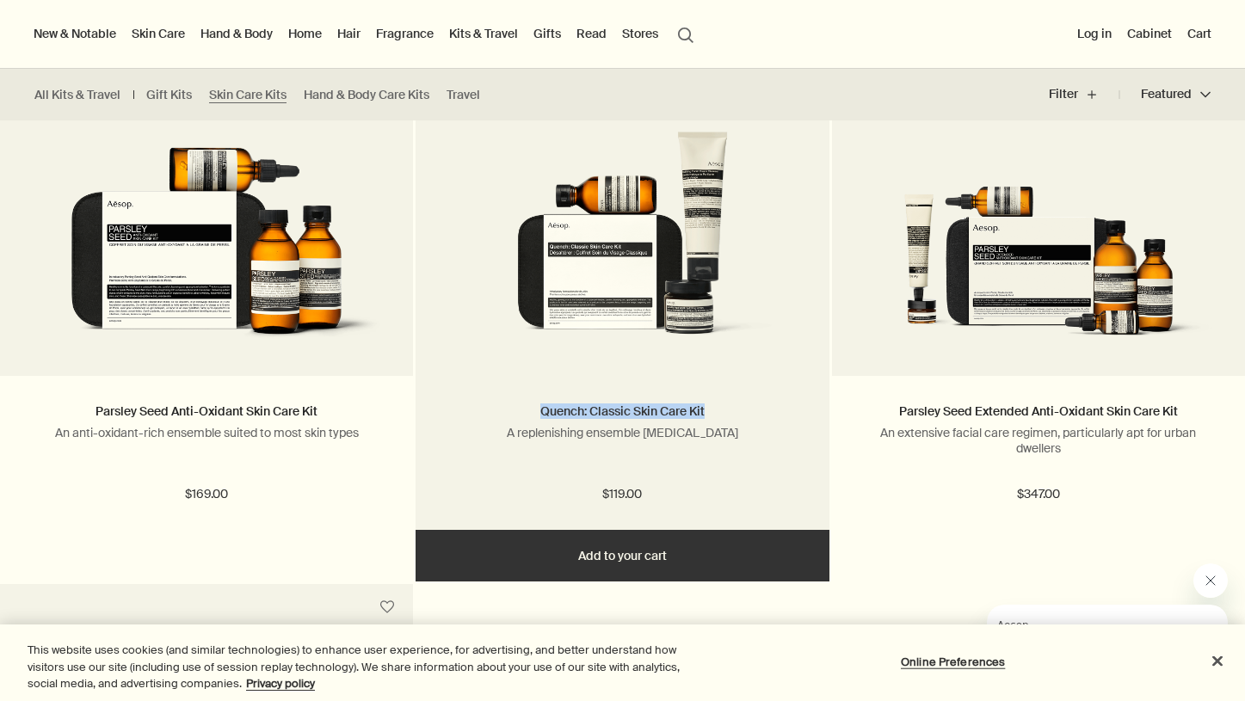
scroll to position [547, 0]
